Goal: Browse casually: Explore the website without a specific task or goal

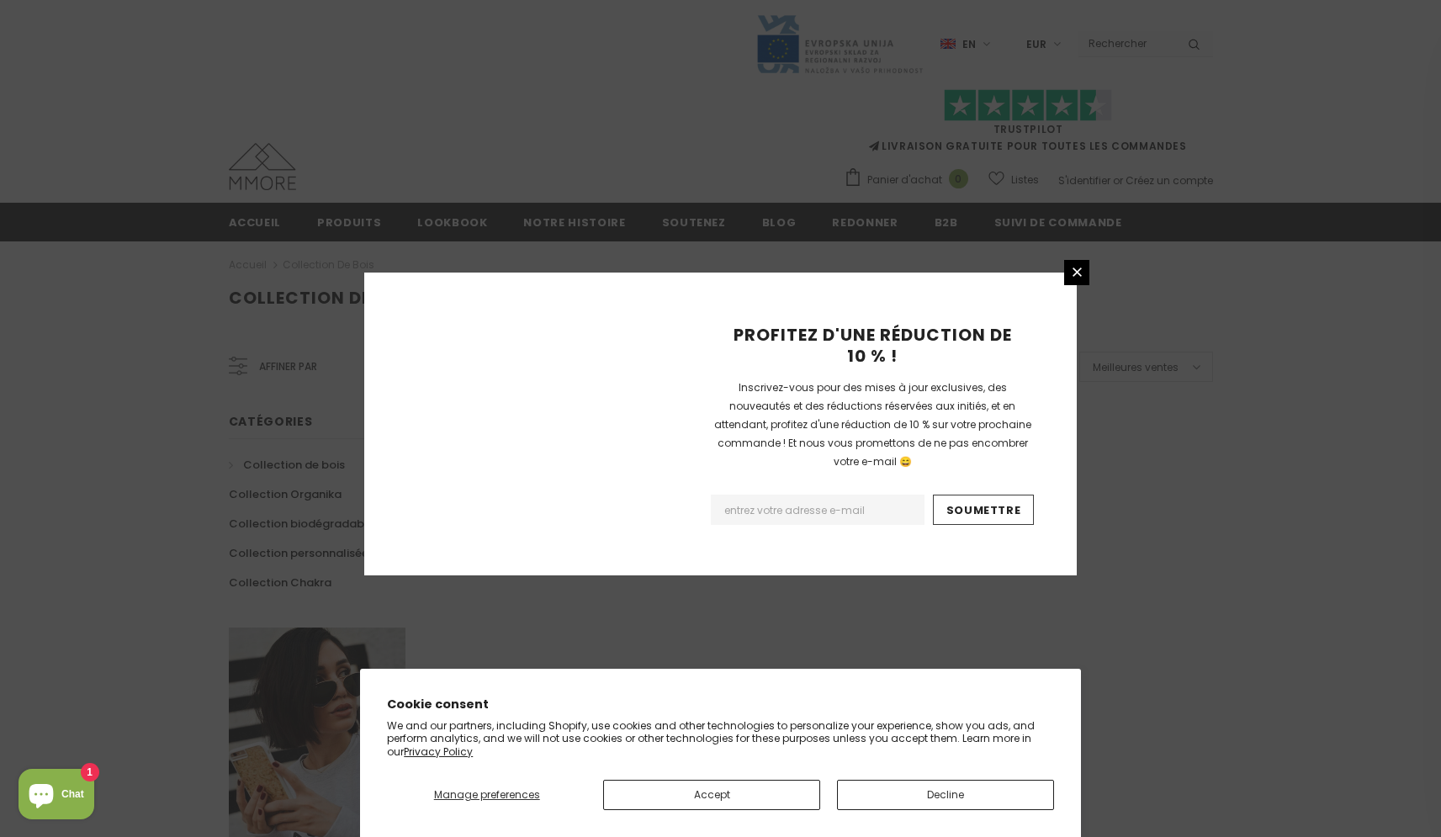
scroll to position [928, 0]
